Goal: Use online tool/utility: Utilize a website feature to perform a specific function

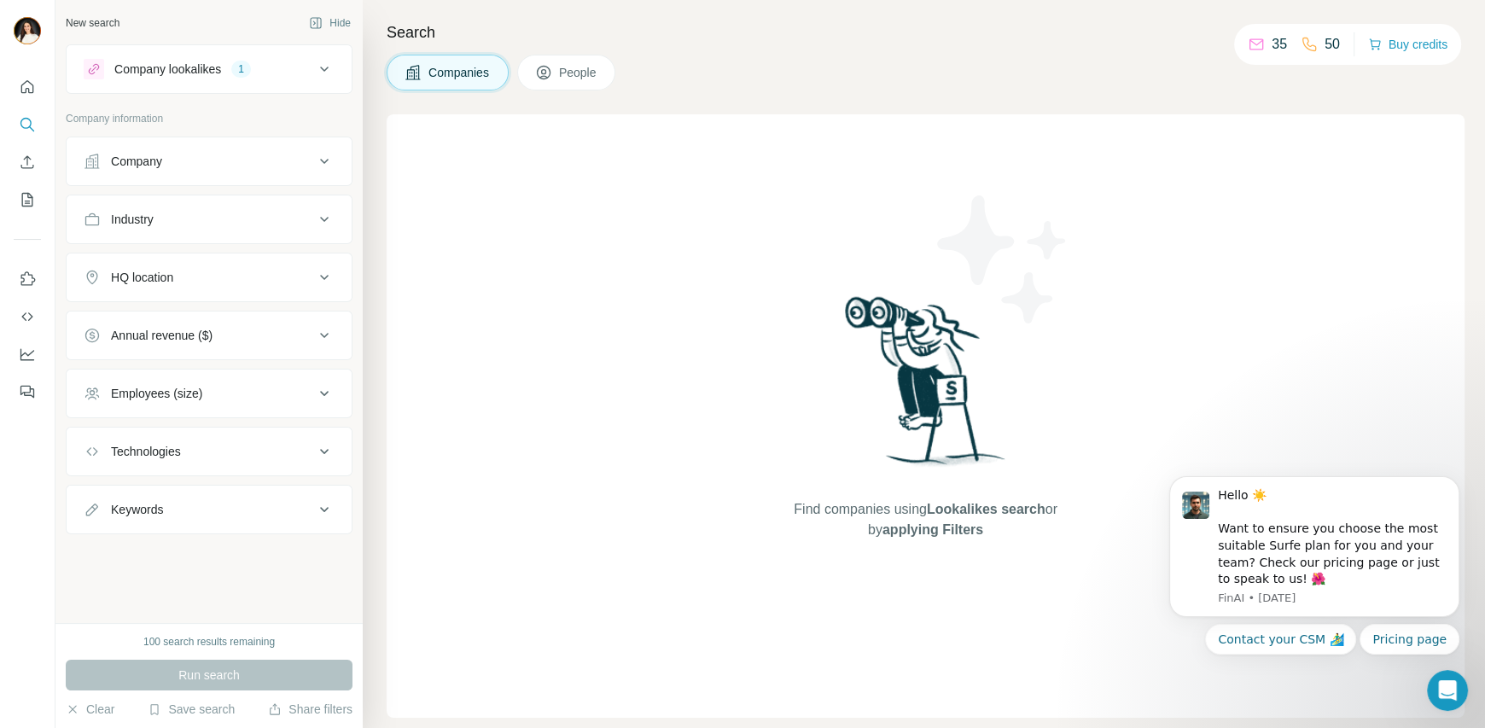
click at [307, 69] on div "Company lookalikes 1" at bounding box center [199, 69] width 230 height 20
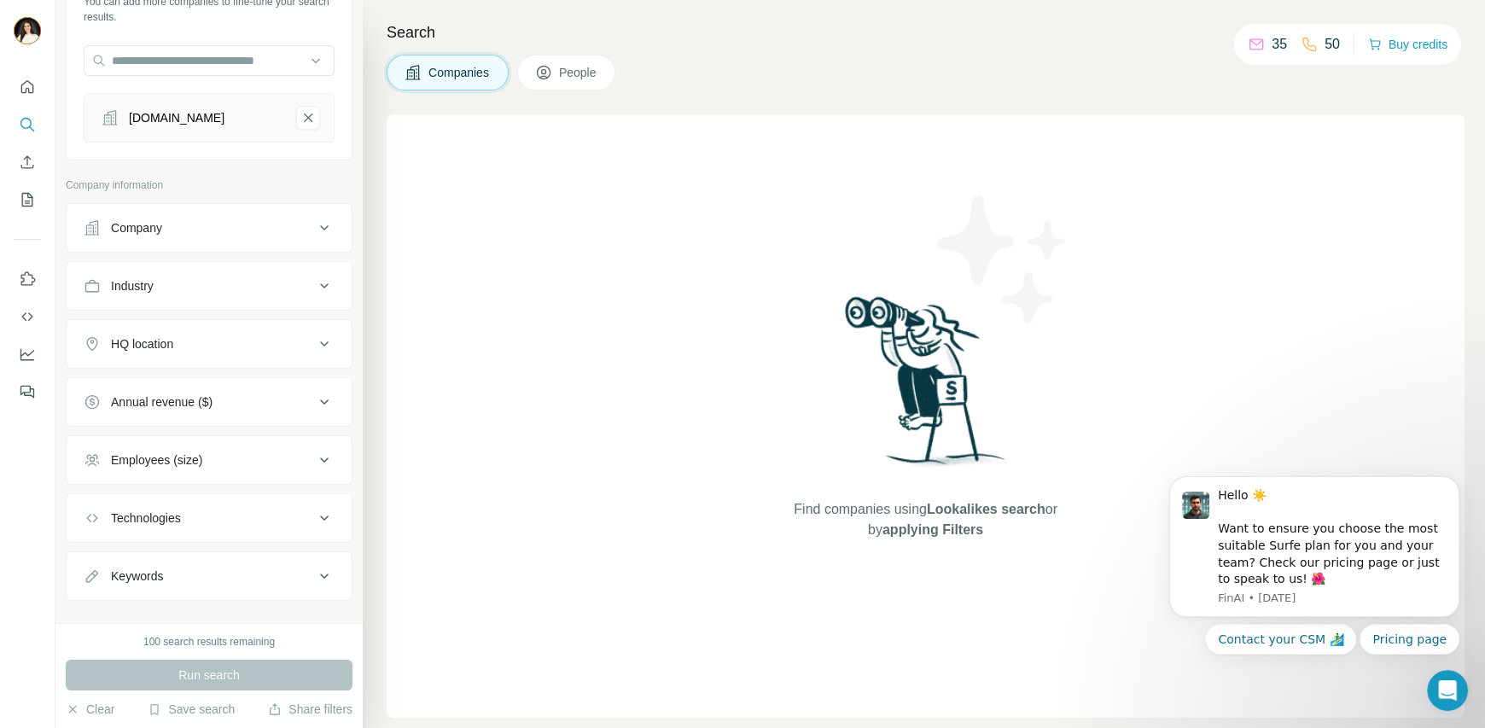
scroll to position [156, 0]
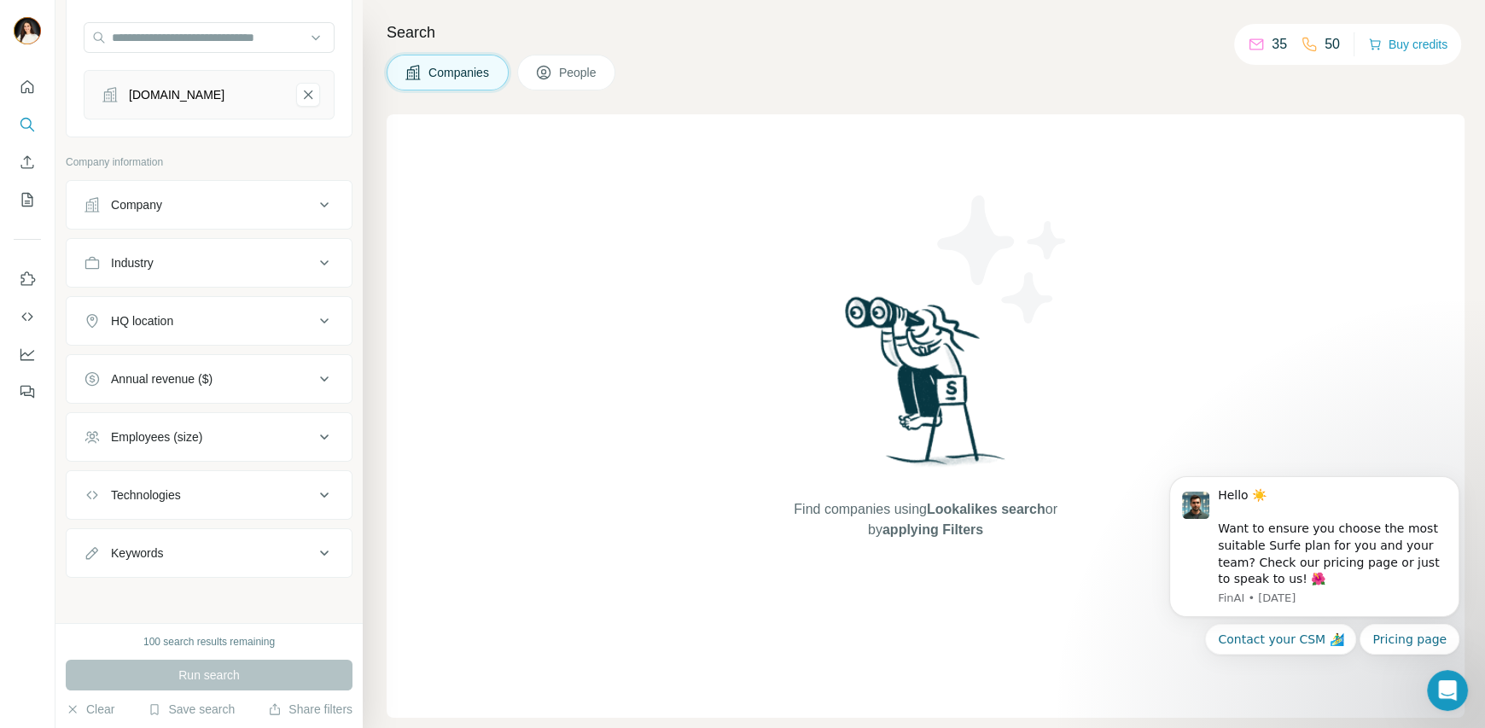
click at [202, 211] on div "Company" at bounding box center [199, 204] width 230 height 17
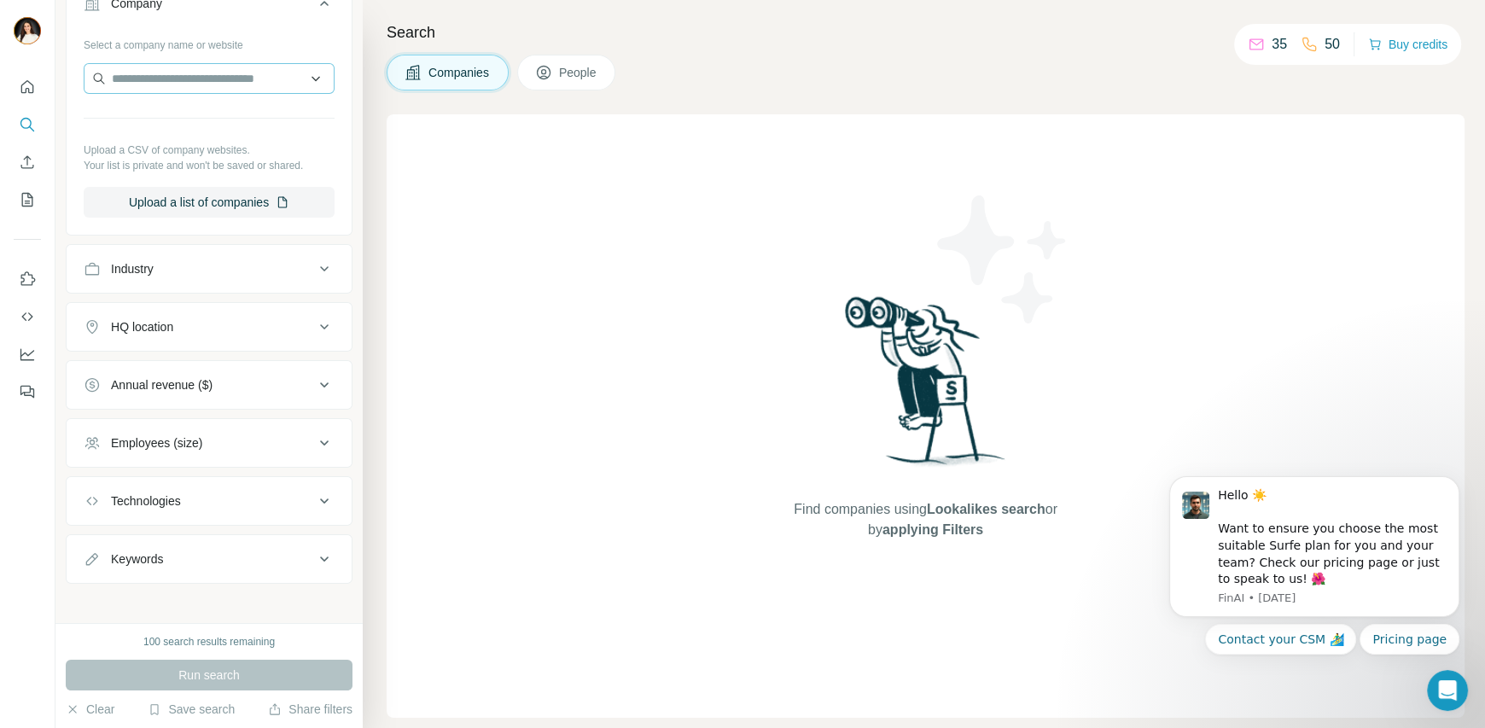
scroll to position [363, 0]
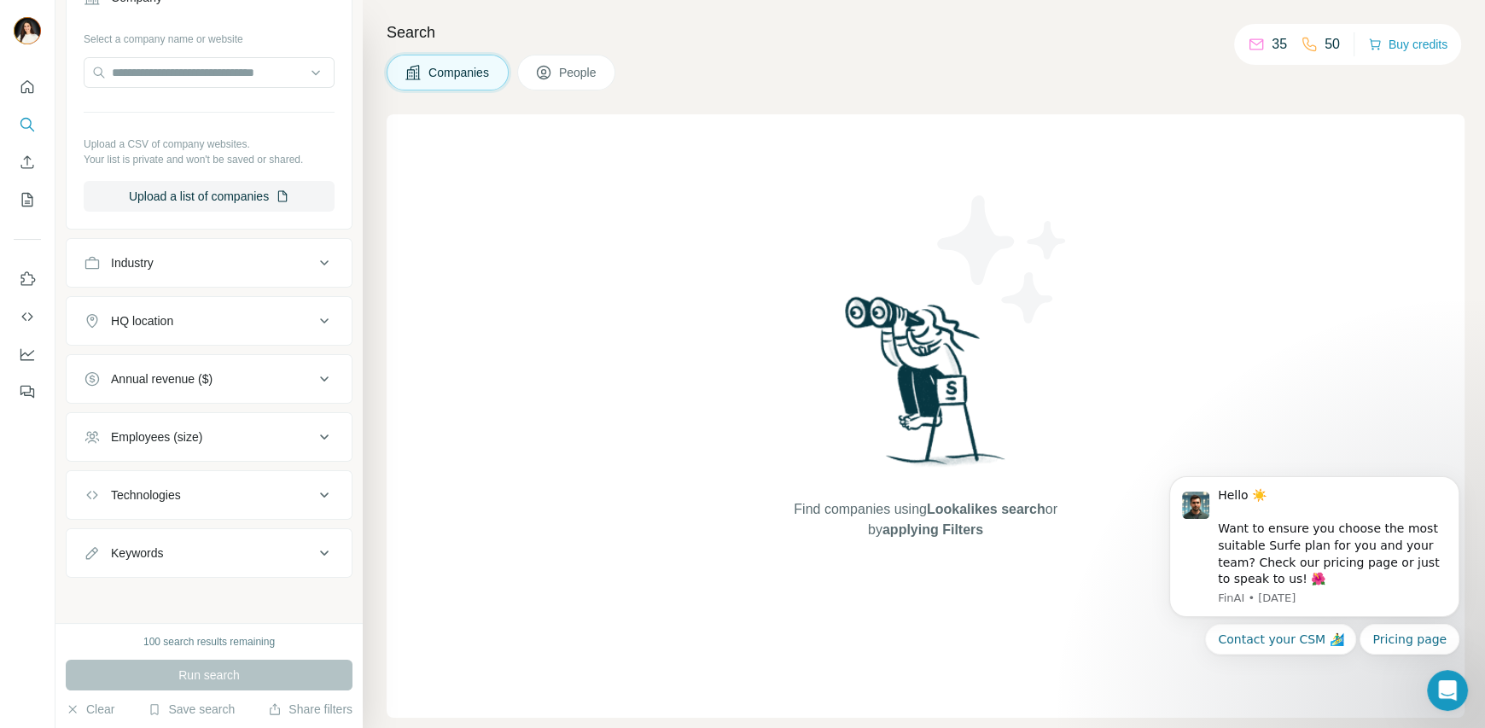
click at [241, 259] on div "Industry" at bounding box center [199, 262] width 230 height 17
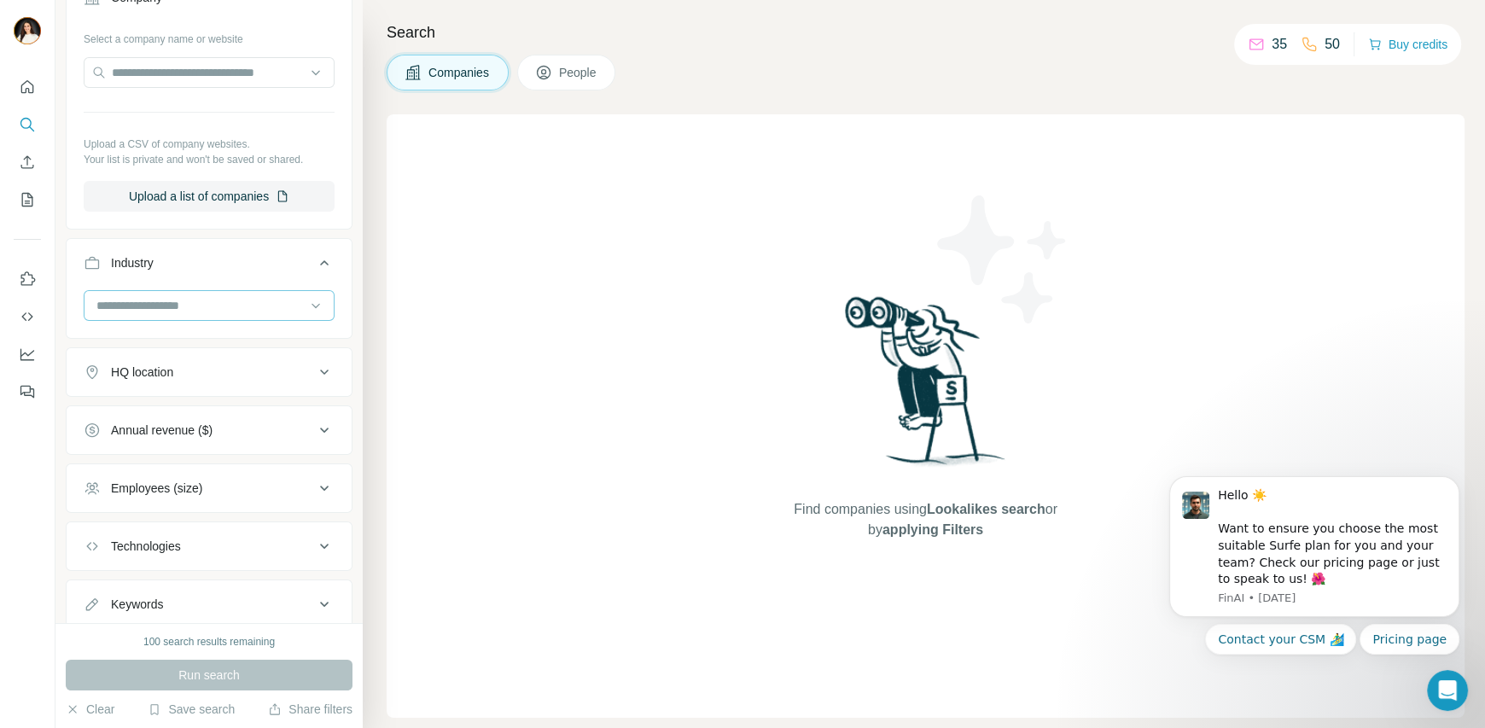
click at [180, 300] on input at bounding box center [200, 305] width 211 height 19
type input "*"
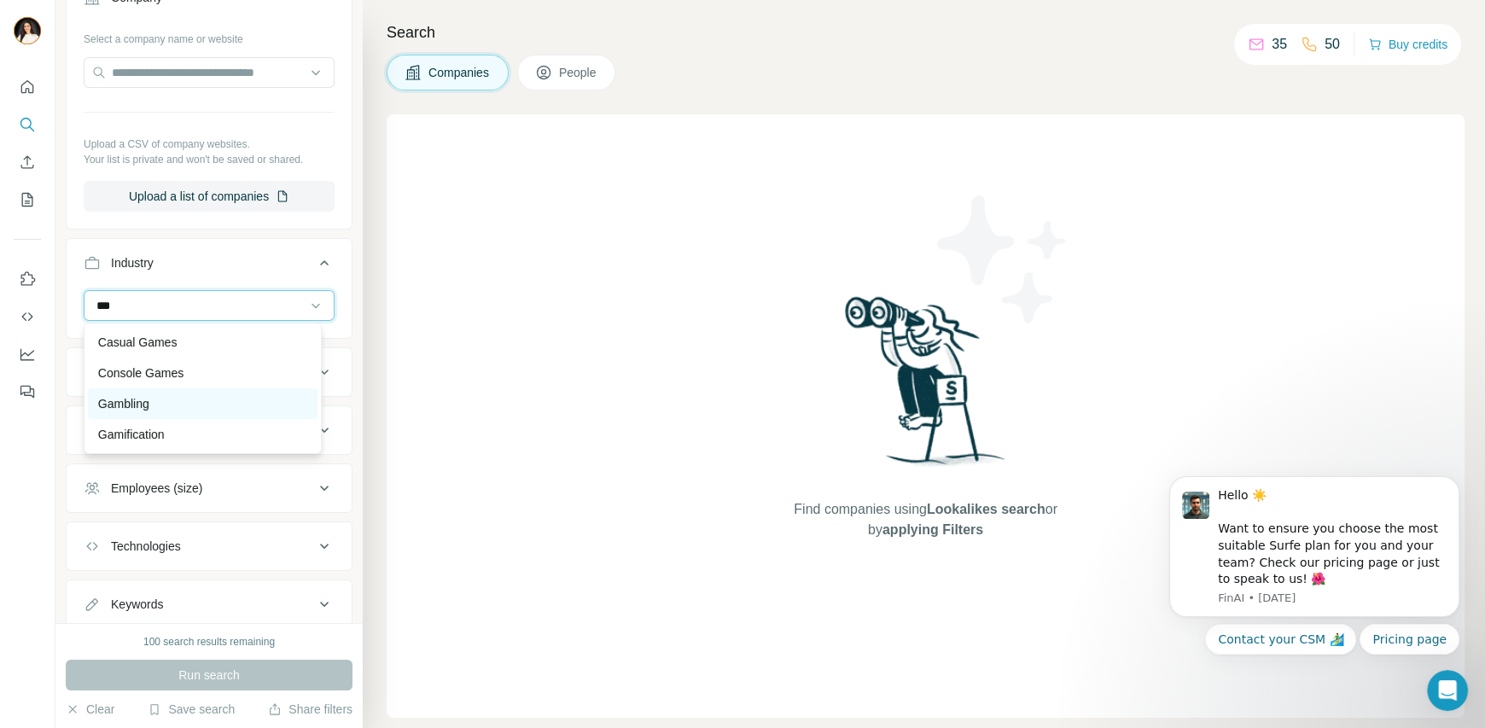
type input "***"
click at [164, 395] on div "Gambling" at bounding box center [202, 403] width 209 height 17
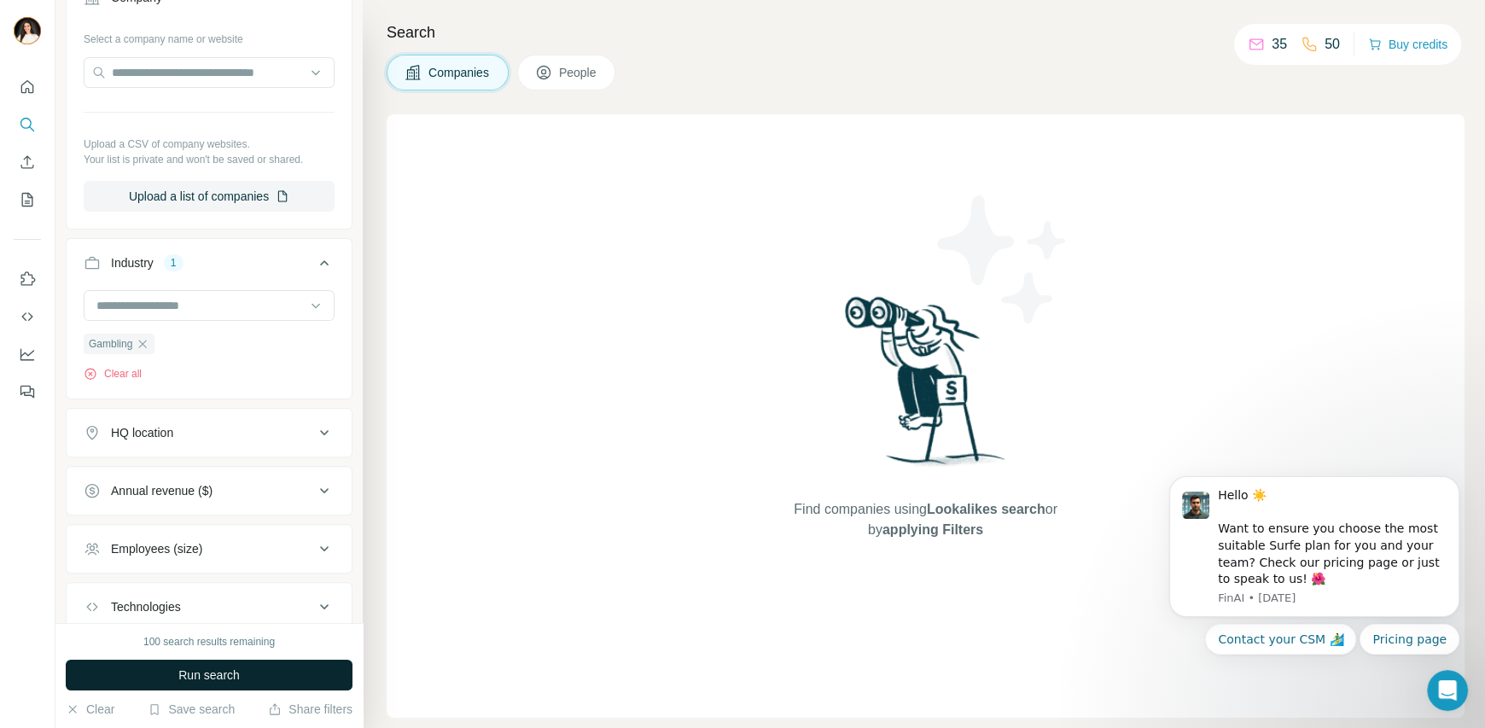
click at [180, 670] on span "Run search" at bounding box center [208, 674] width 61 height 17
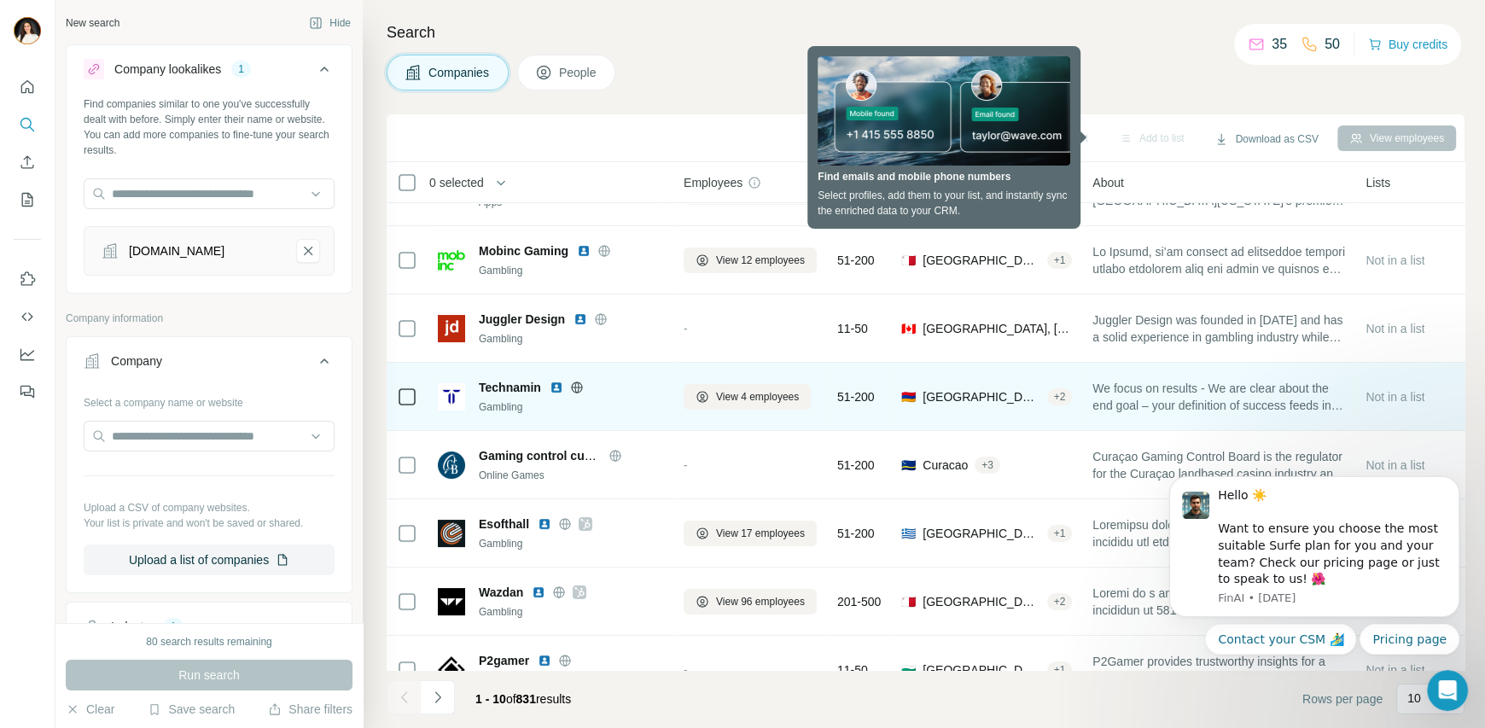
scroll to position [224, 0]
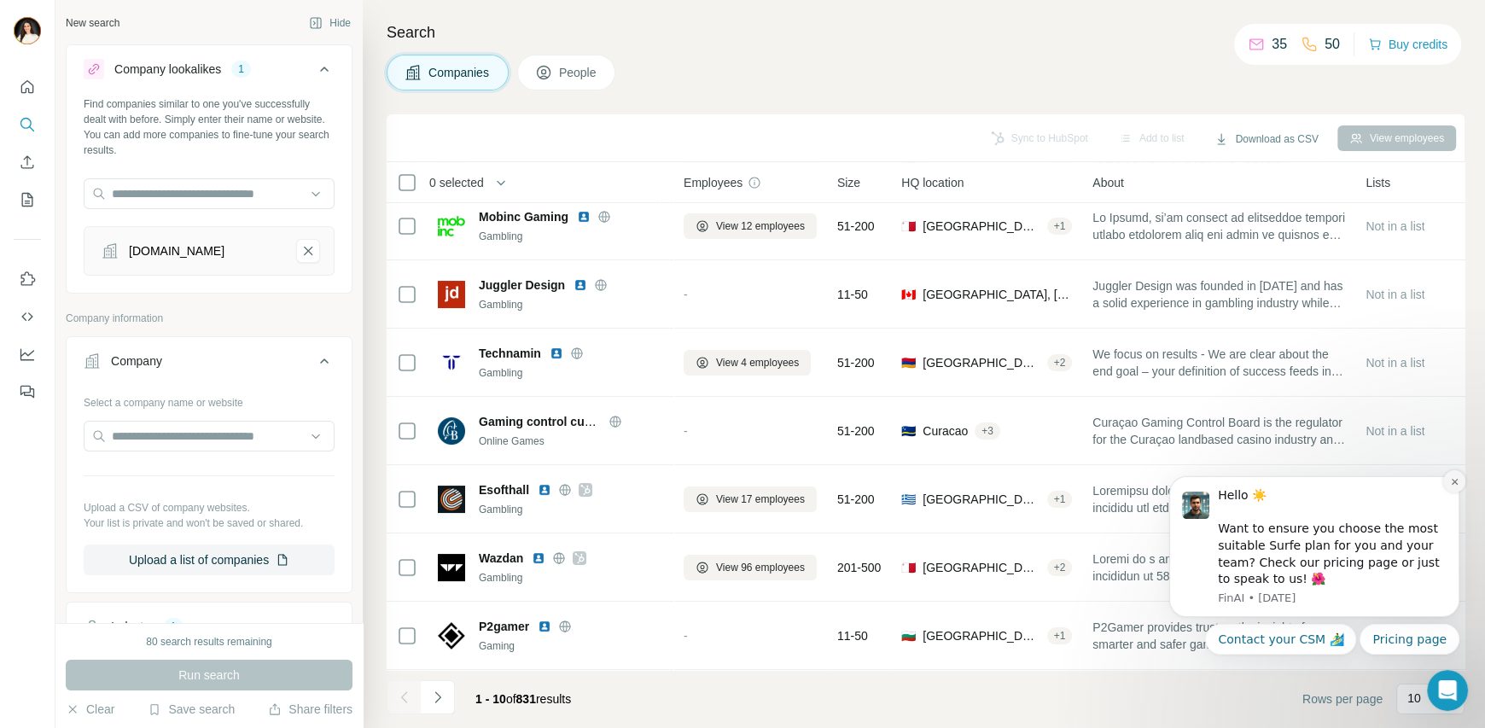
click at [1454, 478] on icon "Dismiss notification" at bounding box center [1454, 481] width 9 height 9
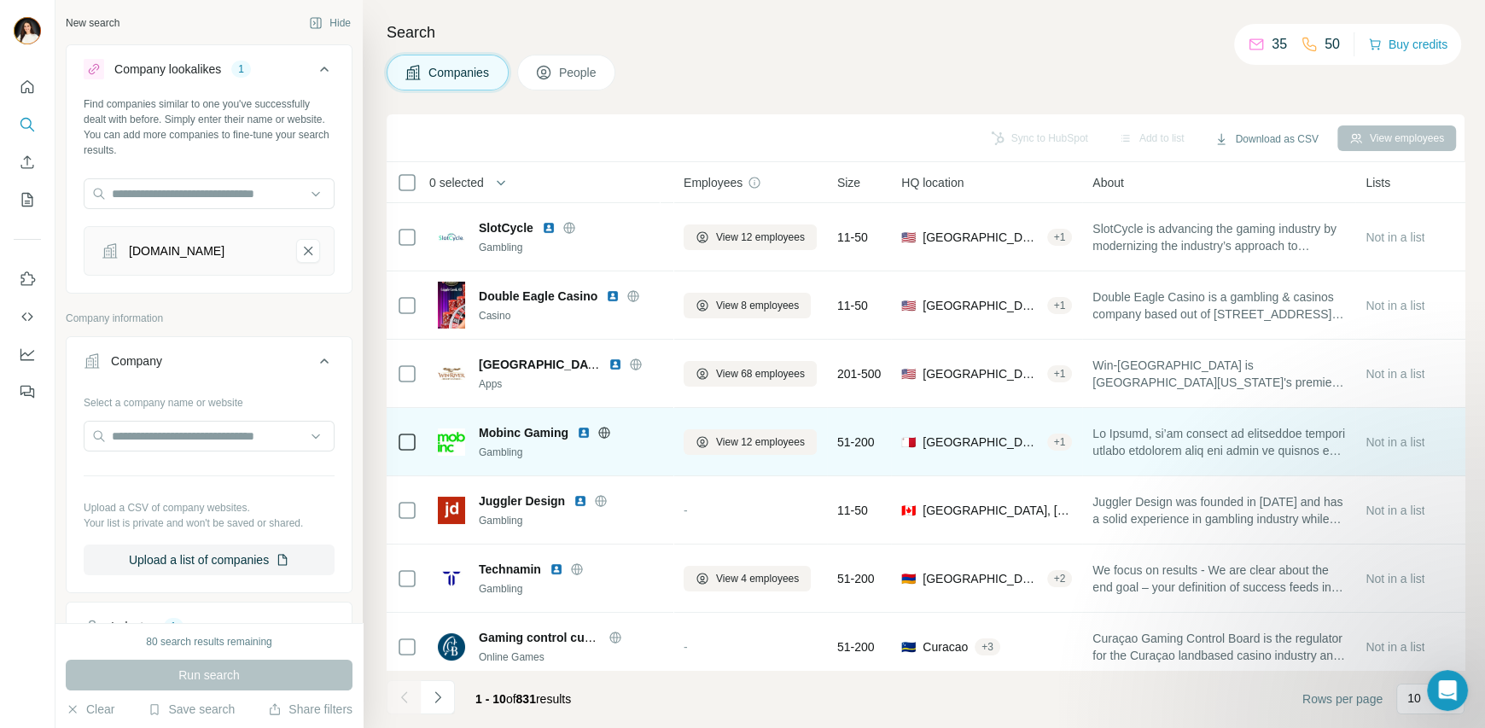
scroll to position [84, 0]
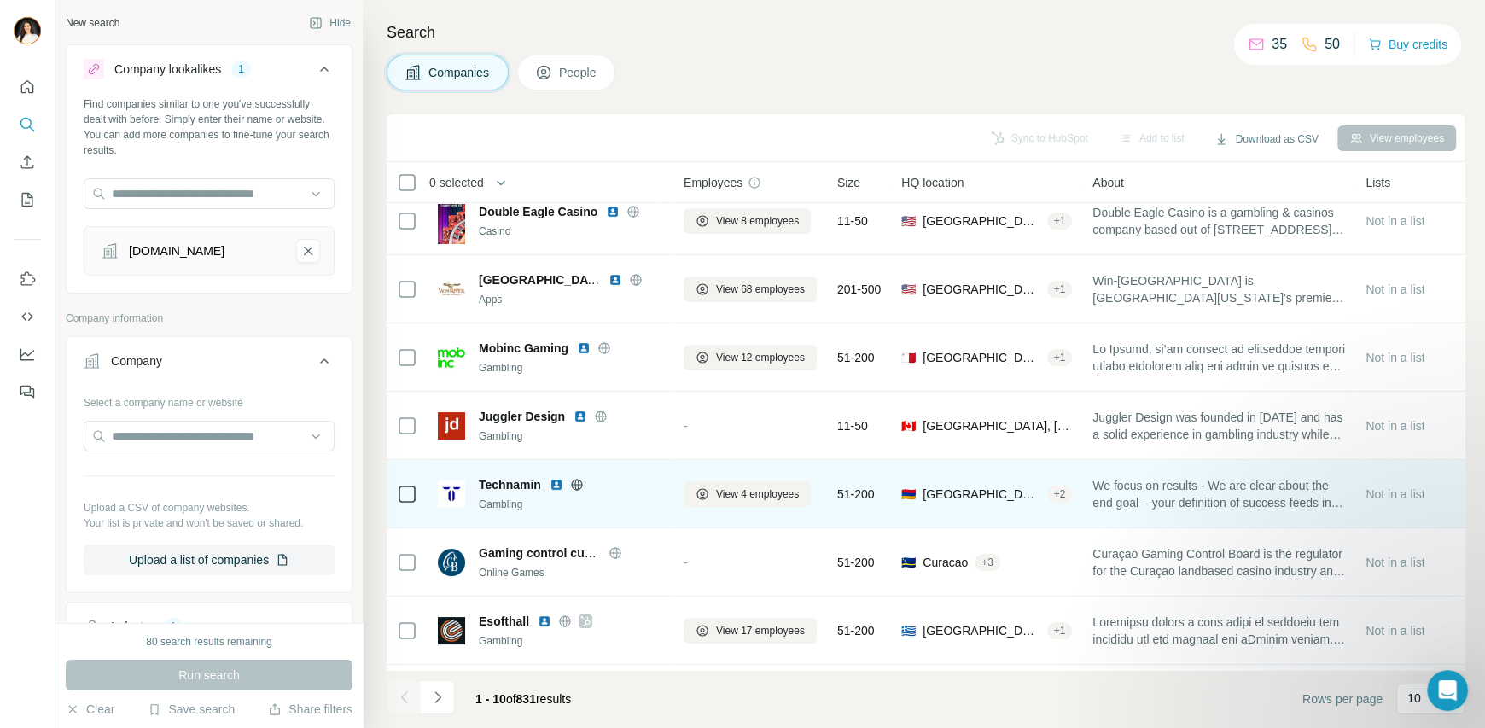
click at [558, 485] on img at bounding box center [557, 485] width 14 height 14
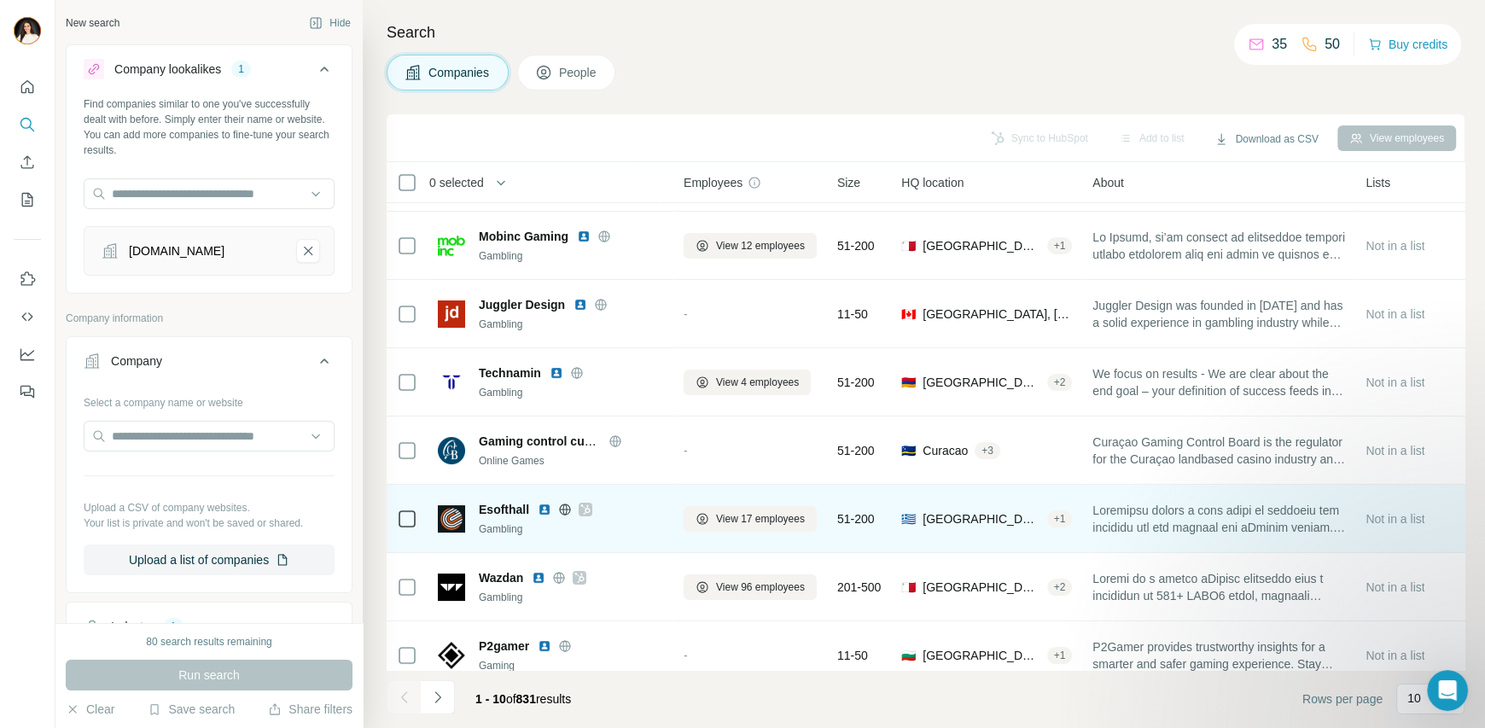
scroll to position [224, 0]
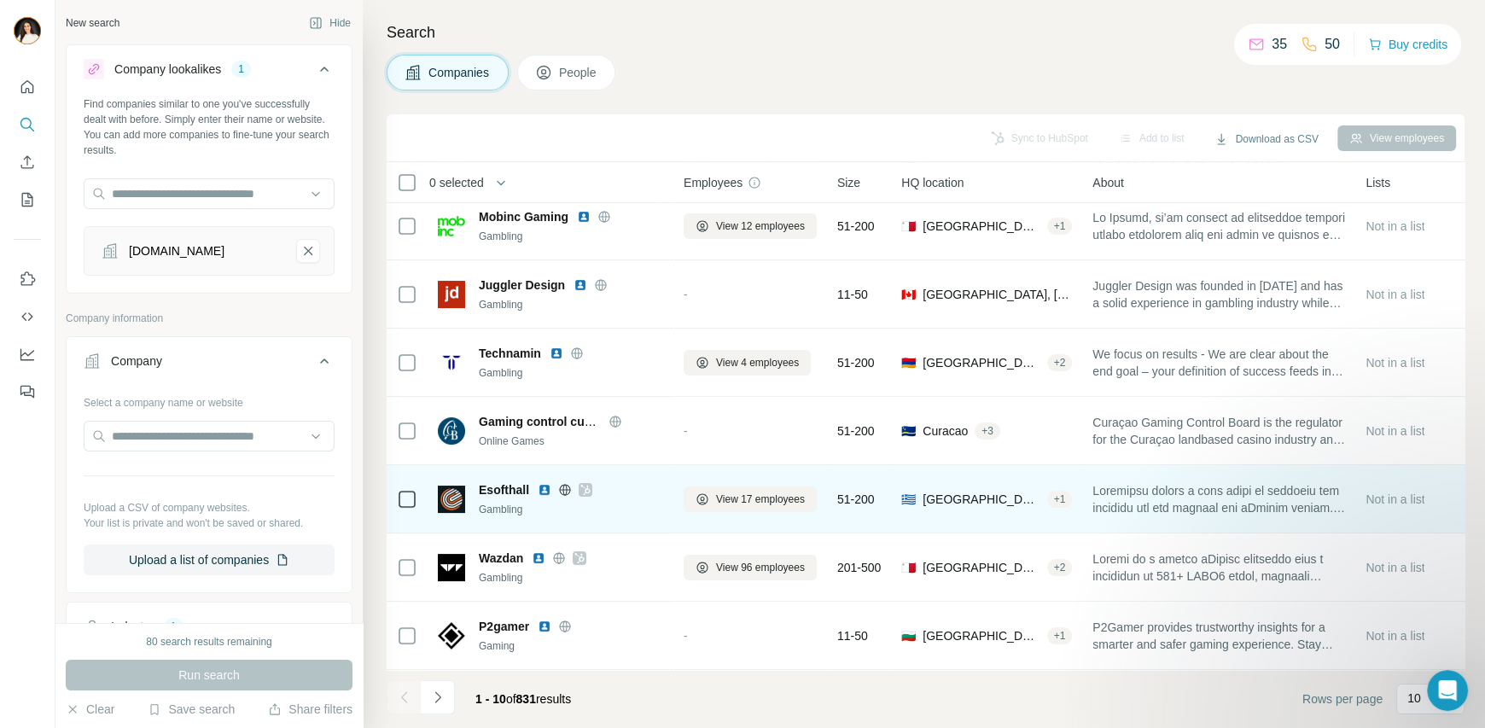
click at [544, 483] on img at bounding box center [545, 490] width 14 height 14
